Goal: Transaction & Acquisition: Obtain resource

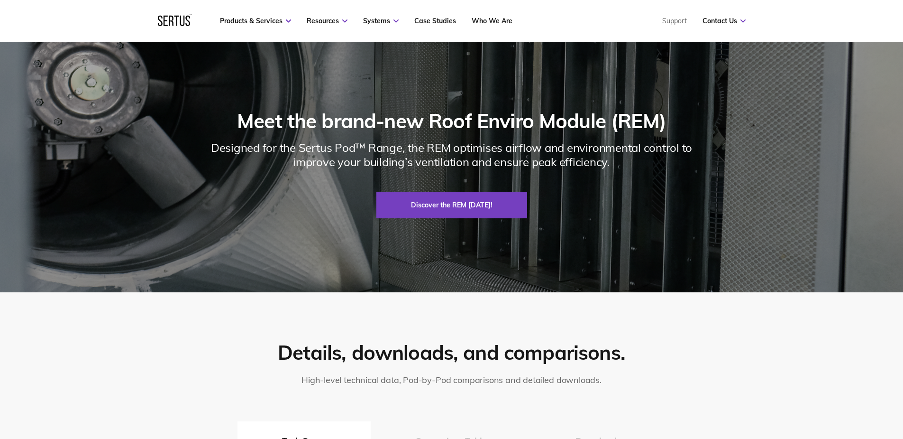
scroll to position [1375, 0]
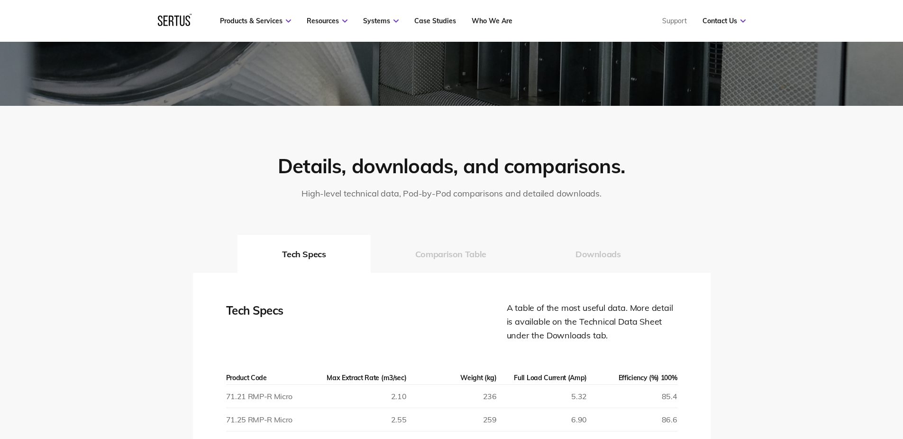
click at [605, 253] on button "Downloads" at bounding box center [598, 254] width 135 height 38
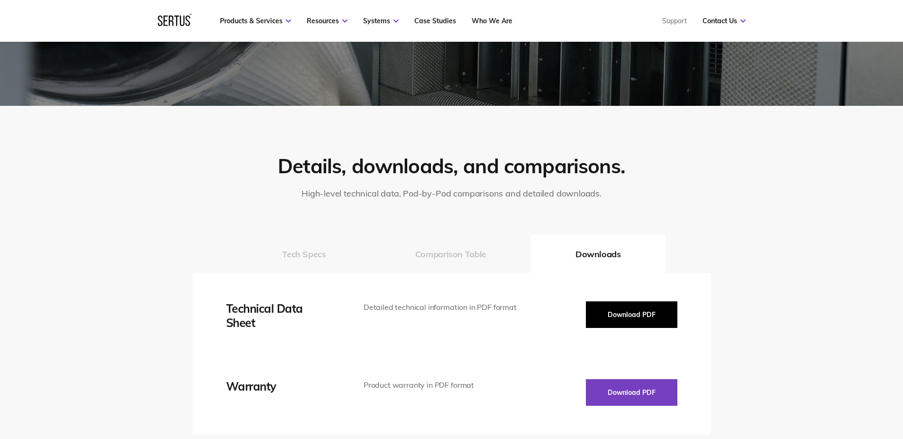
click at [639, 309] on button "Download PDF" at bounding box center [631, 314] width 91 height 27
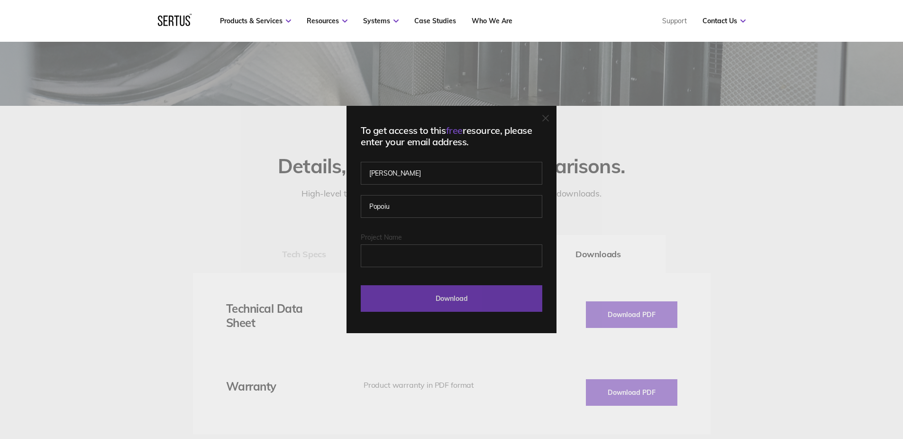
click at [496, 303] on input "Download" at bounding box center [452, 298] width 182 height 27
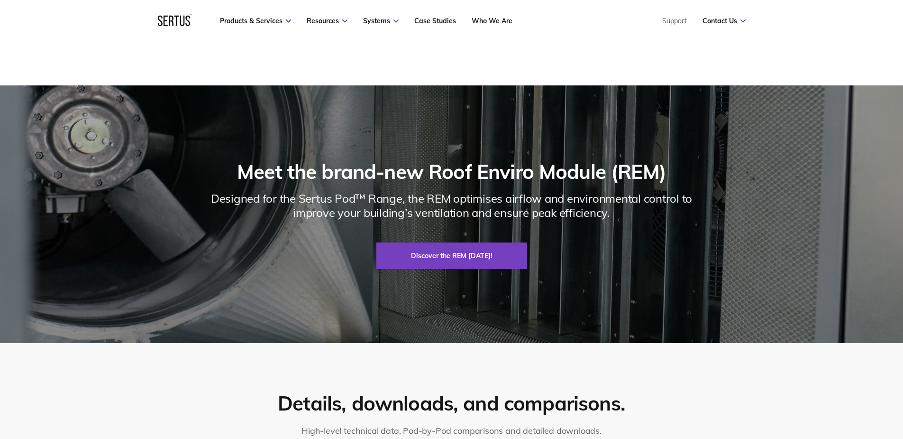
scroll to position [853, 0]
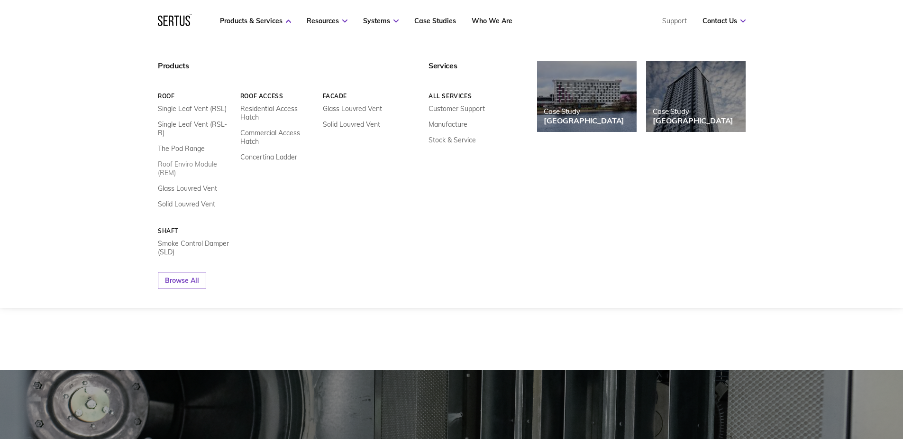
click at [186, 160] on link "Roof Enviro Module (REM)" at bounding box center [195, 168] width 75 height 17
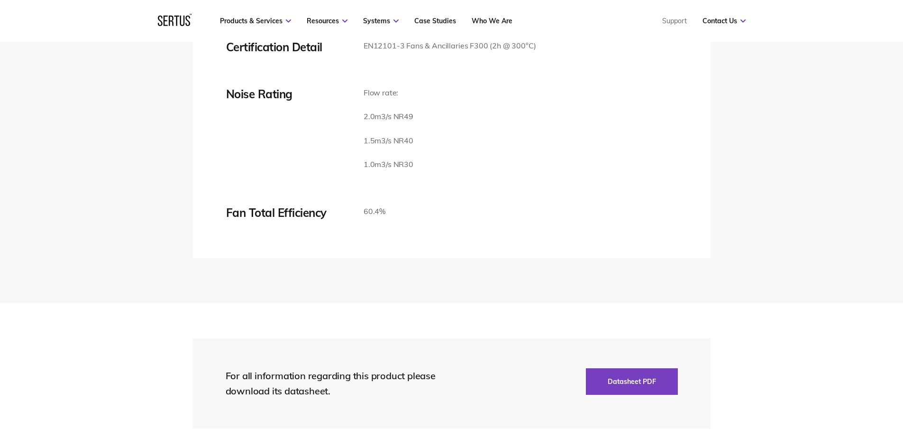
scroll to position [1564, 0]
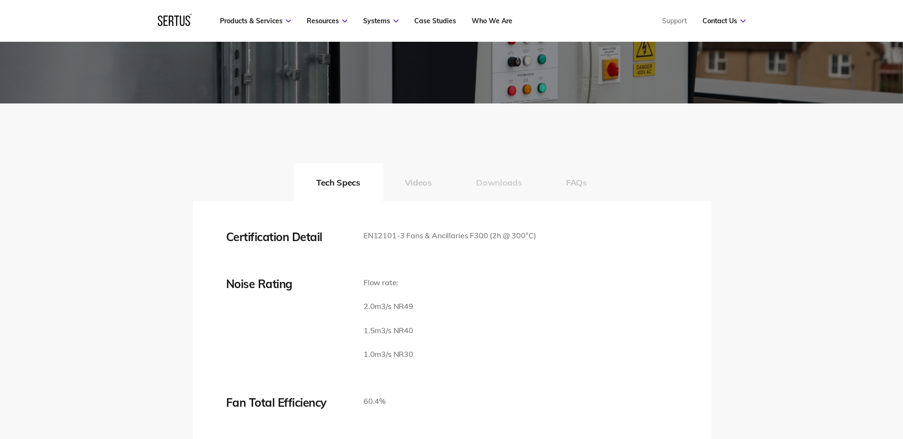
click at [502, 201] on button "Downloads" at bounding box center [499, 182] width 90 height 38
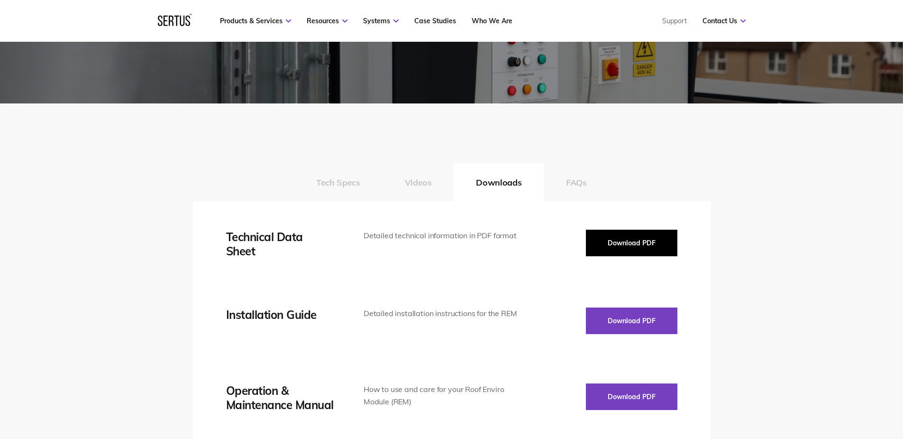
click at [653, 256] on button "Download PDF" at bounding box center [631, 242] width 91 height 27
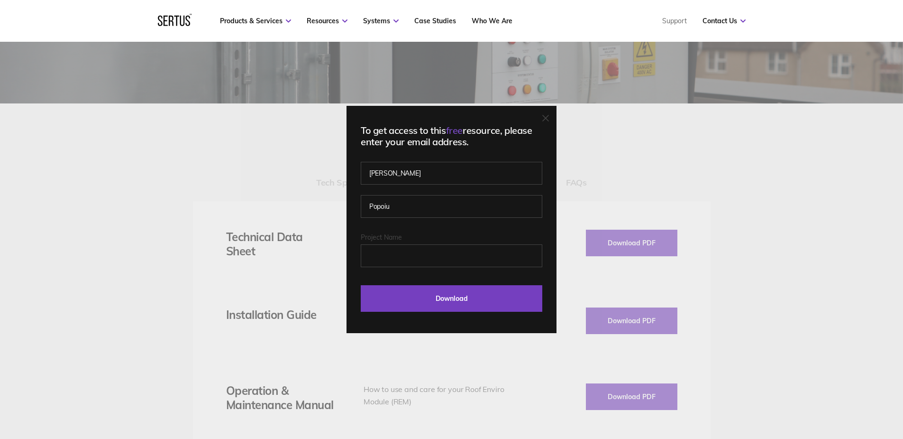
scroll to position [1896, 0]
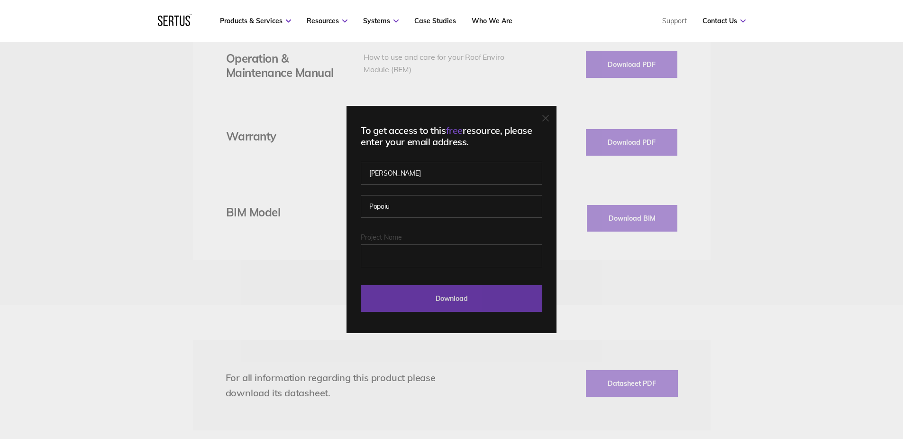
drag, startPoint x: 498, startPoint y: 302, endPoint x: 507, endPoint y: 299, distance: 9.2
click at [500, 302] on input "Download" at bounding box center [452, 298] width 182 height 27
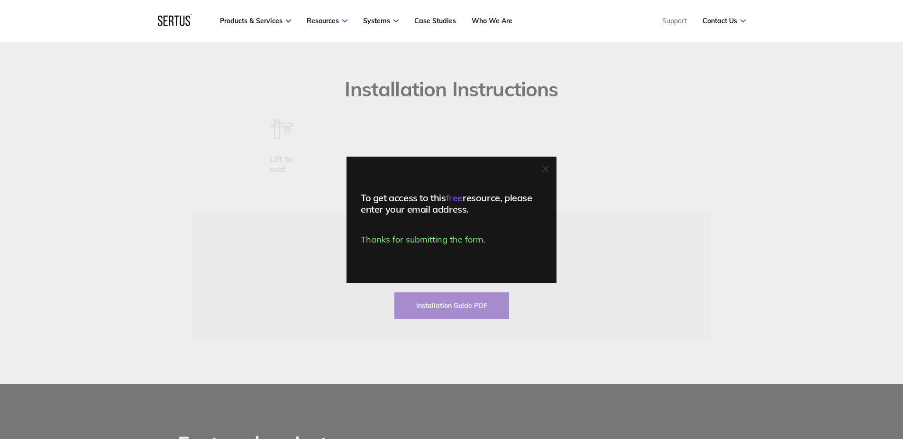
scroll to position [2323, 0]
